Goal: Understand process/instructions: Learn how to perform a task or action

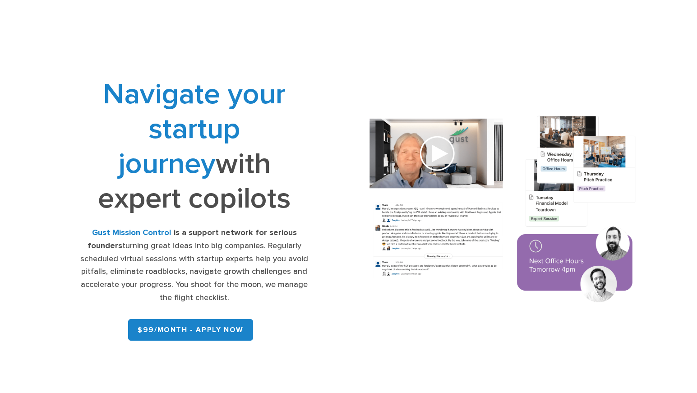
drag, startPoint x: 79, startPoint y: 236, endPoint x: 238, endPoint y: 295, distance: 169.4
click at [238, 295] on div "Gust Mission Control is a support network for serious founders turning great id…" at bounding box center [194, 266] width 236 height 78
copy div "Gust Mission Control is a support network for serious founders turning great id…"
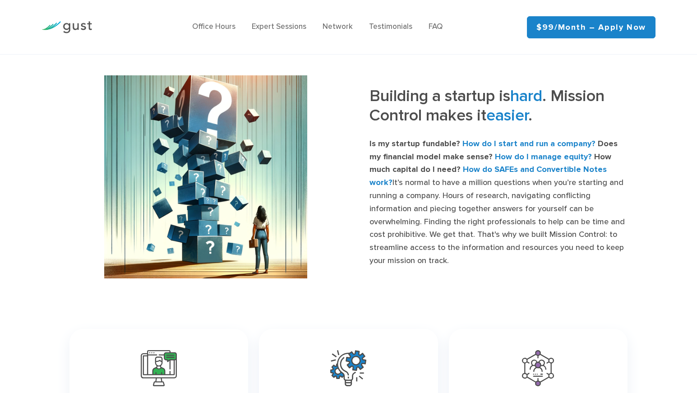
scroll to position [336, 0]
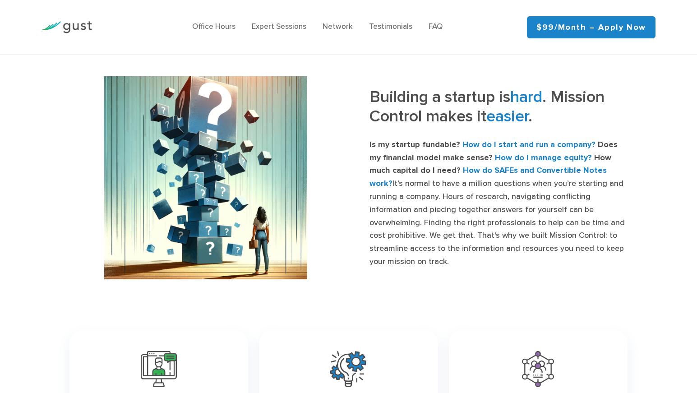
drag, startPoint x: 371, startPoint y: 98, endPoint x: 633, endPoint y: 269, distance: 313.1
click at [633, 269] on div "Building a startup is hard . Mission Control makes it easier . Is my startup fu…" at bounding box center [349, 177] width 572 height 203
copy div "Building a startup is hard . Mission Control makes it easier . Is my startup fu…"
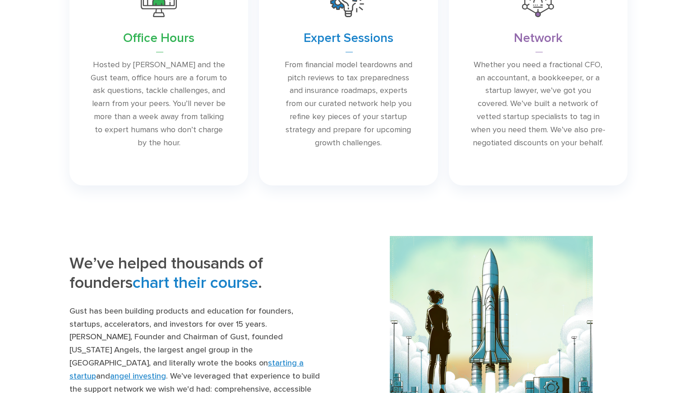
scroll to position [0, 0]
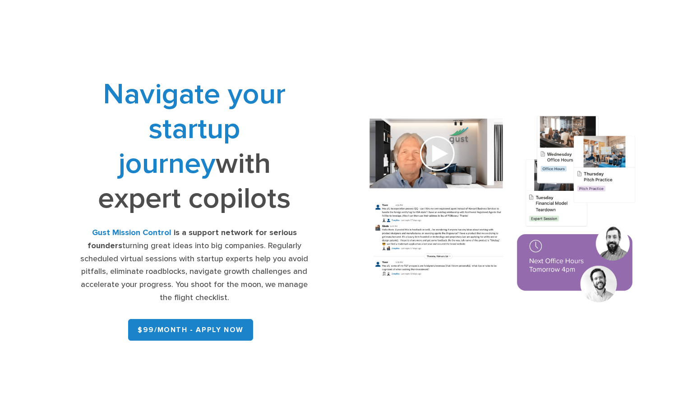
click at [437, 155] on img at bounding box center [503, 210] width 295 height 211
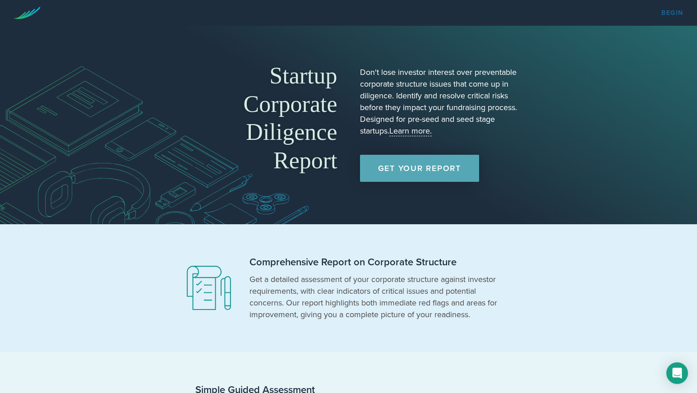
click at [671, 11] on link "Begin" at bounding box center [673, 13] width 22 height 6
